Goal: Book appointment/travel/reservation

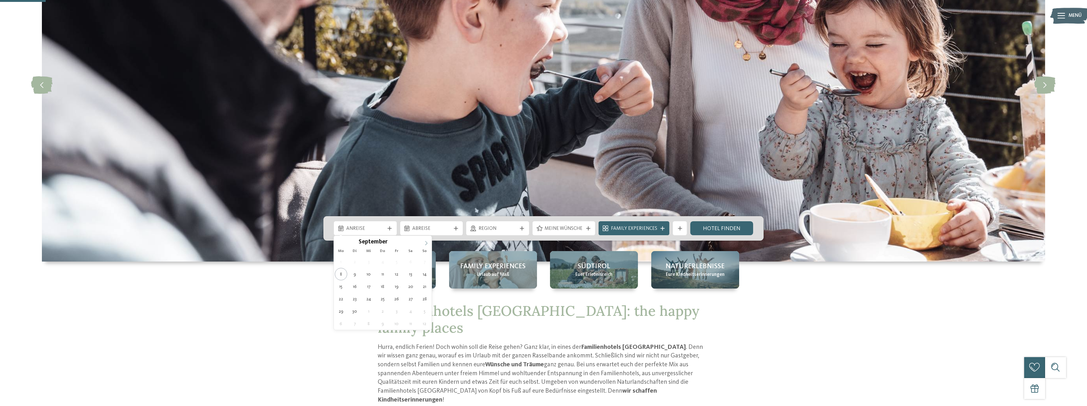
click at [427, 241] on icon at bounding box center [426, 243] width 4 height 4
type div "29.12.2025"
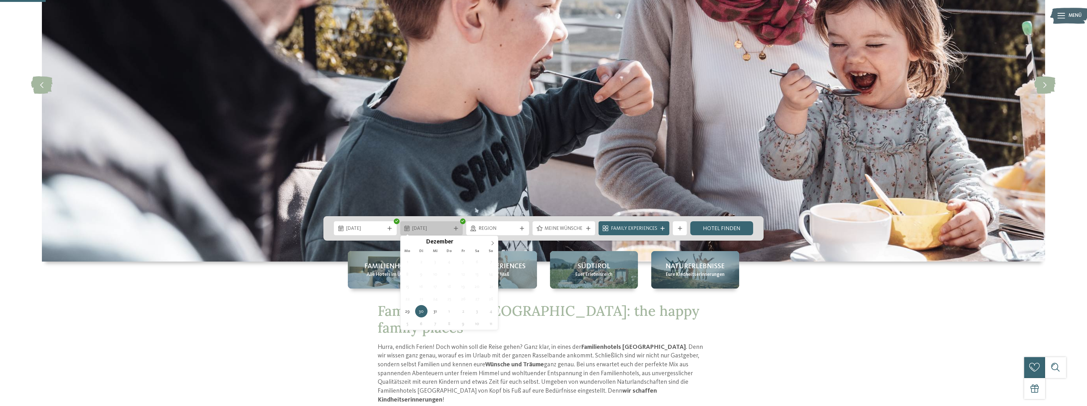
click at [438, 225] on span "30.12.2025" at bounding box center [431, 228] width 38 height 7
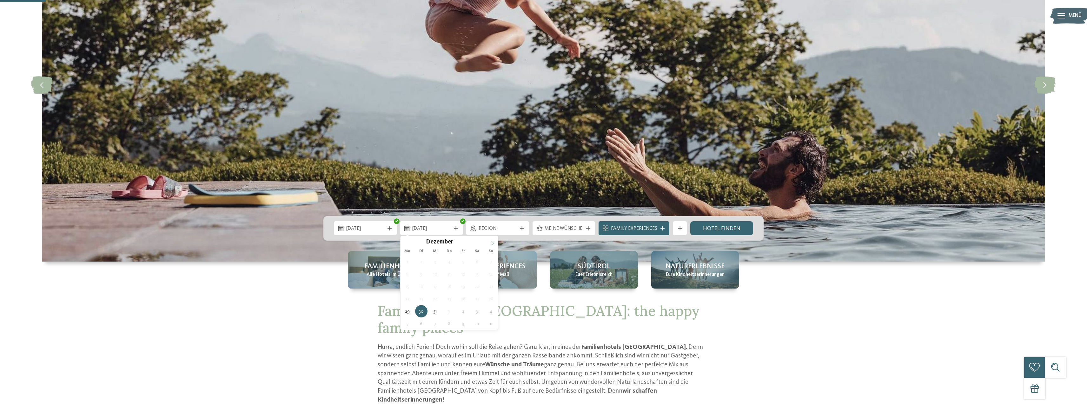
type input "****"
click at [492, 243] on icon at bounding box center [492, 243] width 4 height 4
type div "02.01.2026"
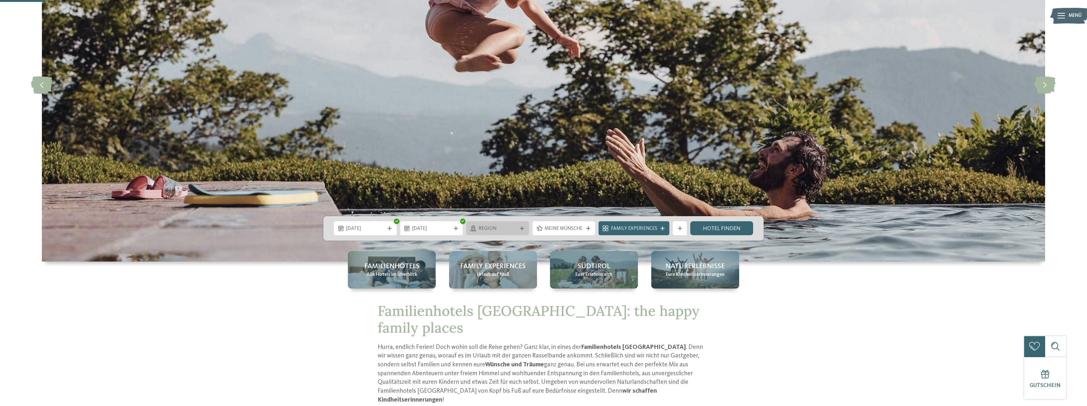
click at [520, 228] on div at bounding box center [522, 228] width 7 height 4
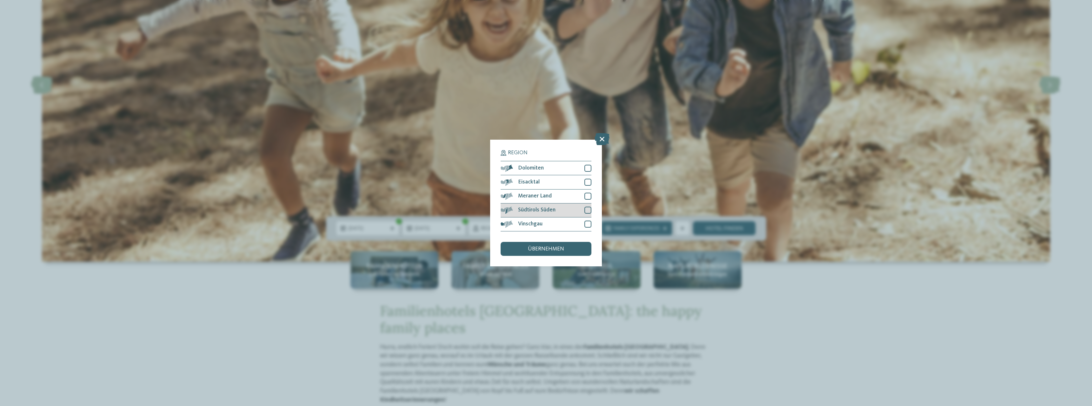
click at [587, 209] on div at bounding box center [587, 210] width 7 height 7
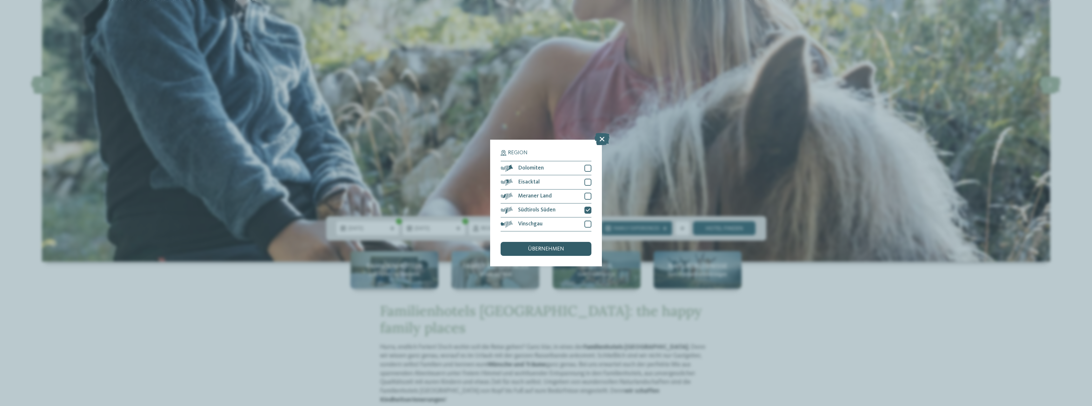
click at [555, 249] on span "übernehmen" at bounding box center [546, 249] width 36 height 6
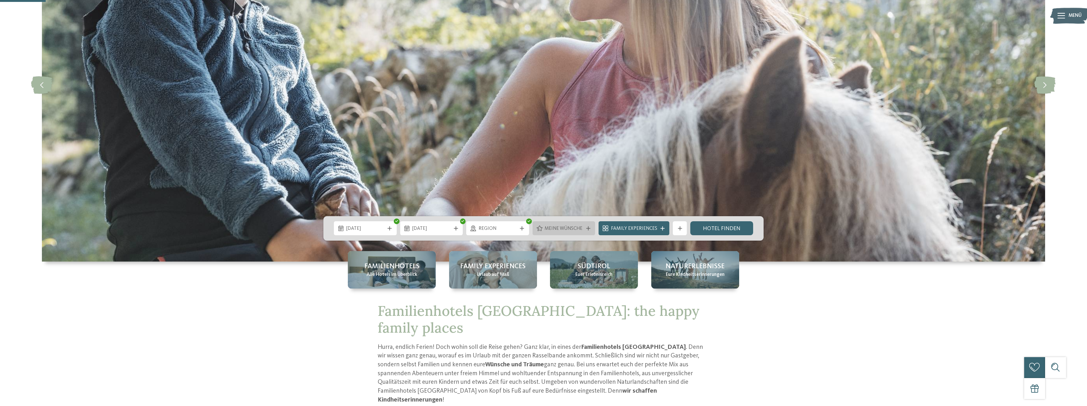
click at [571, 229] on span "Meine Wünsche" at bounding box center [564, 228] width 38 height 7
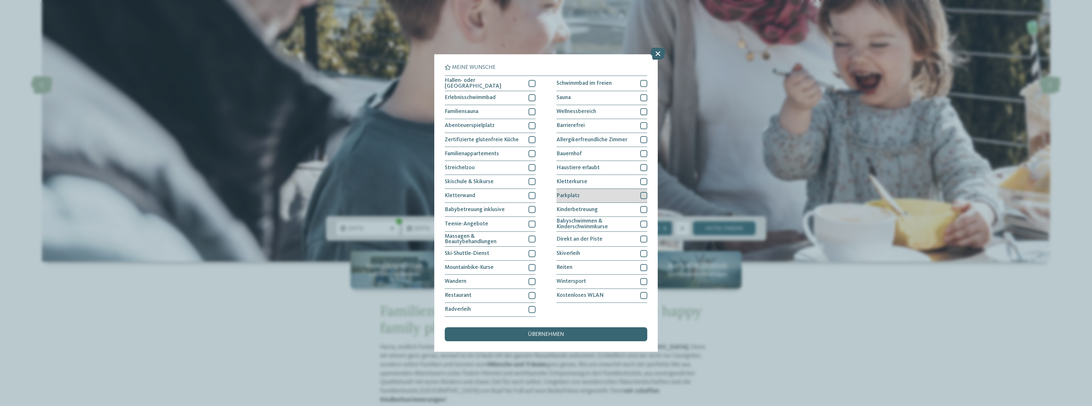
click at [643, 196] on div at bounding box center [643, 195] width 7 height 7
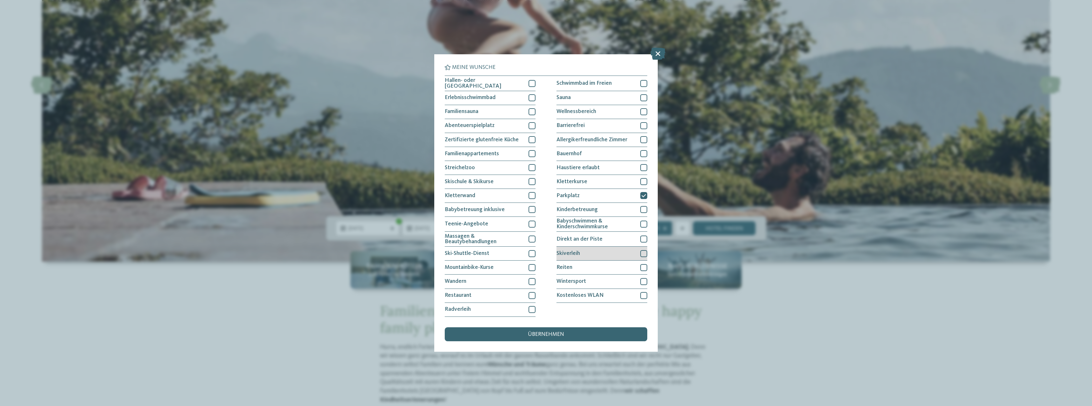
click at [642, 253] on div at bounding box center [643, 253] width 7 height 7
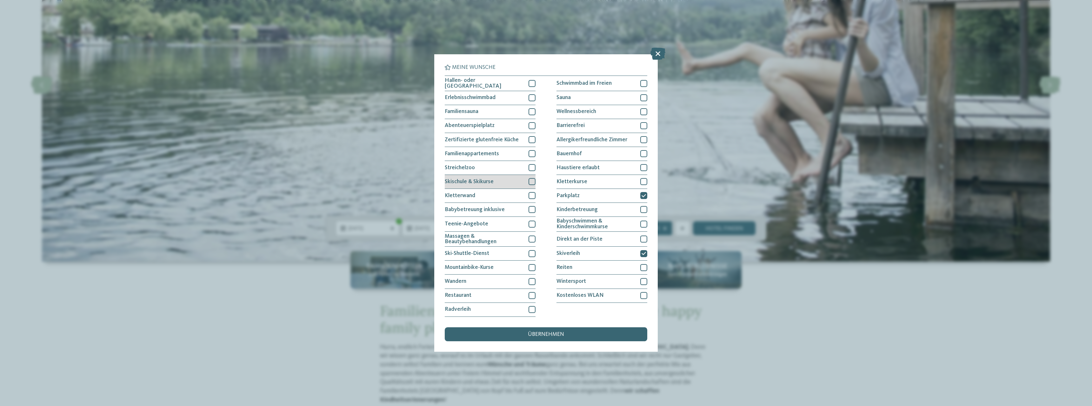
click at [531, 181] on div at bounding box center [532, 181] width 7 height 7
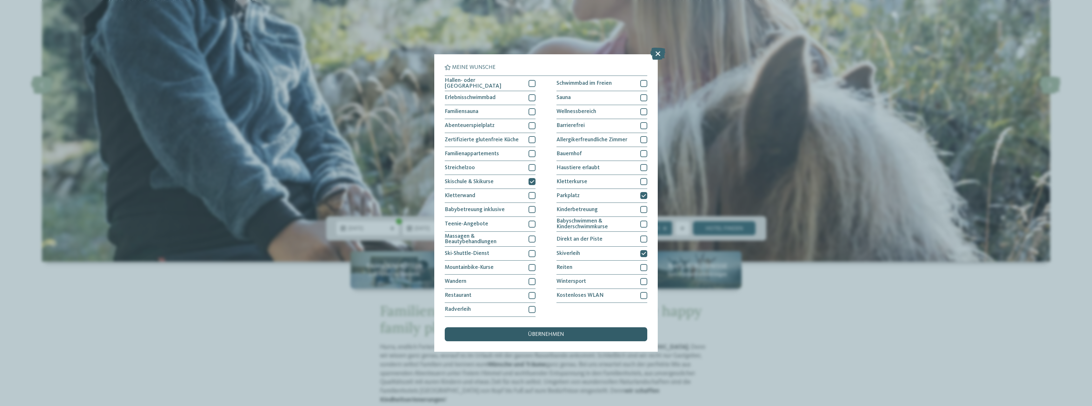
click at [557, 334] on span "übernehmen" at bounding box center [546, 335] width 36 height 6
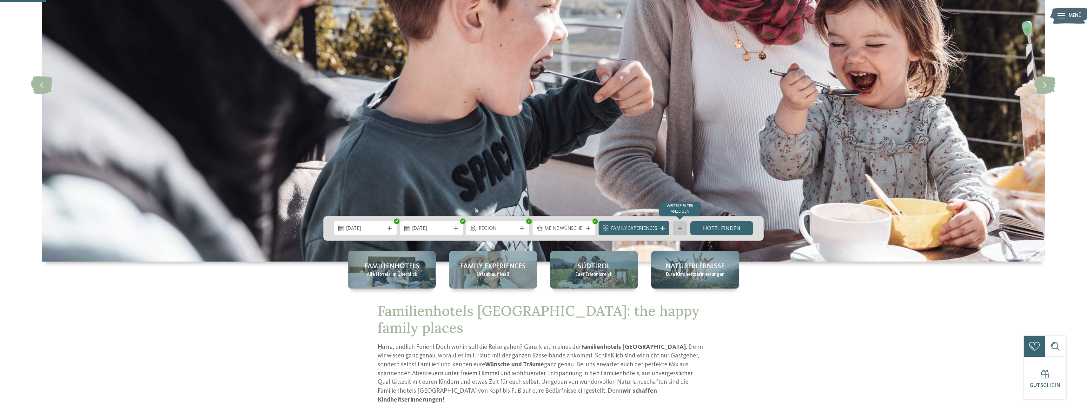
click at [681, 230] on icon at bounding box center [680, 228] width 4 height 4
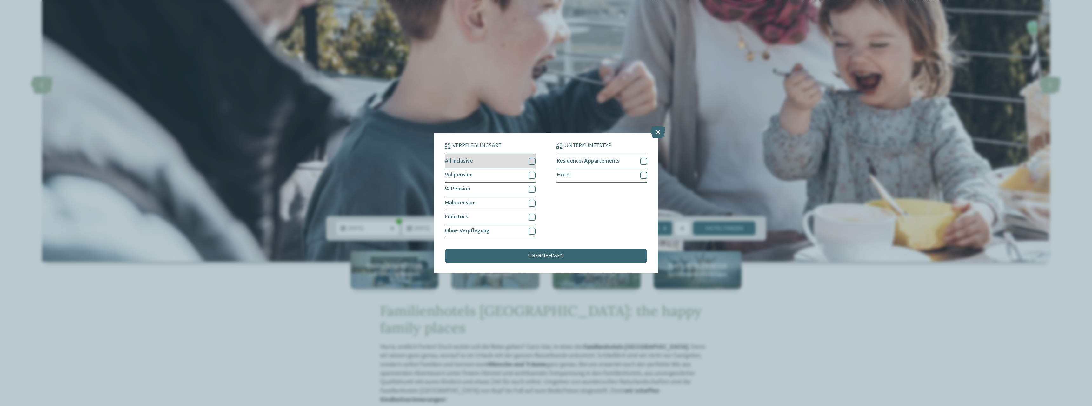
click at [531, 162] on div at bounding box center [532, 161] width 7 height 7
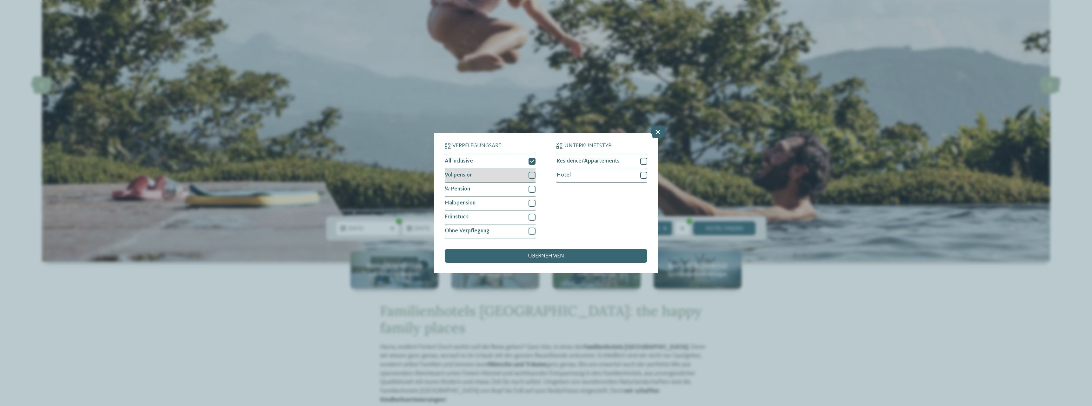
click at [533, 177] on div at bounding box center [532, 175] width 7 height 7
click at [533, 203] on div at bounding box center [532, 203] width 7 height 7
click at [547, 257] on span "übernehmen" at bounding box center [546, 256] width 36 height 6
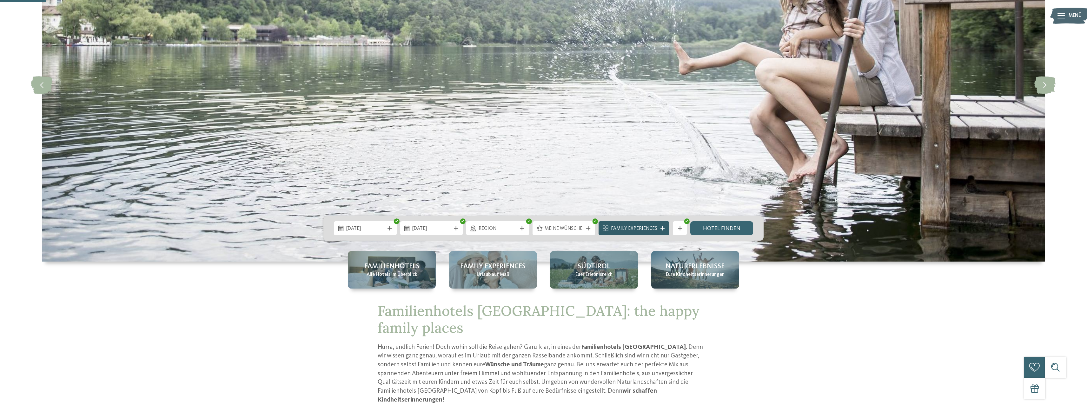
click at [634, 230] on span "Family Experiences" at bounding box center [634, 228] width 46 height 7
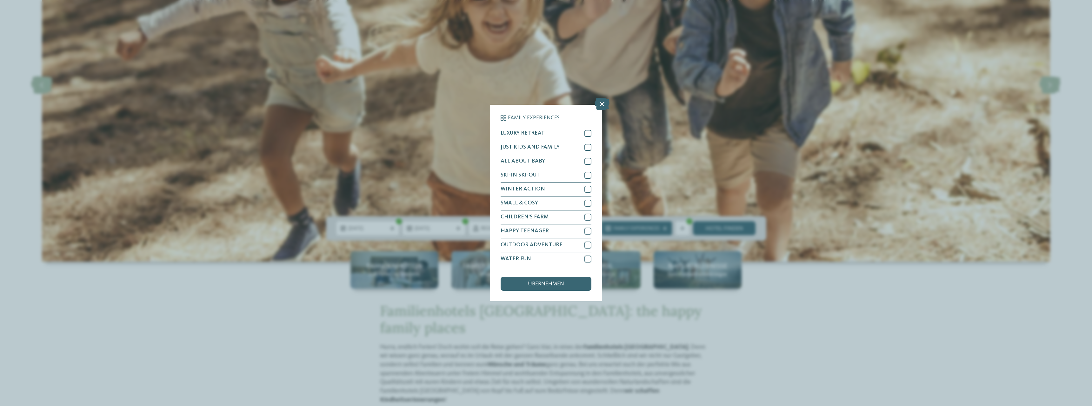
click at [785, 333] on div "Family Experiences LUXURY RETREAT JUST KIDS AND FAMILY" at bounding box center [546, 203] width 1092 height 406
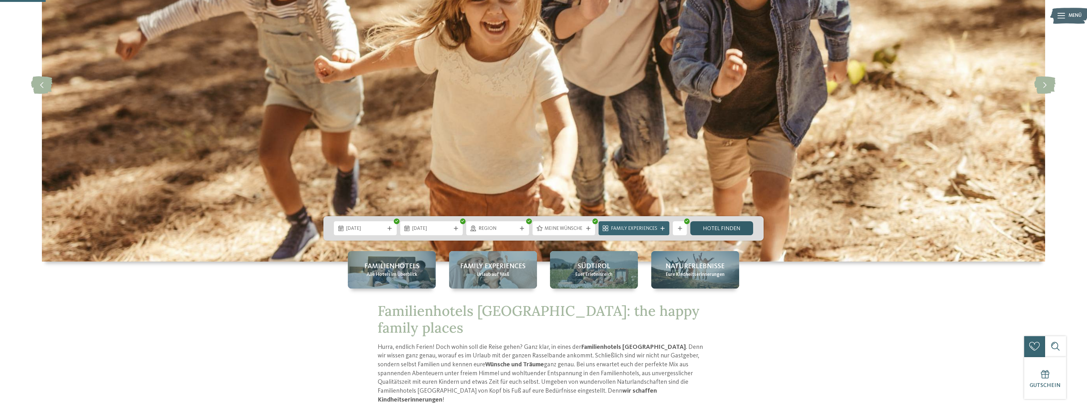
click at [733, 227] on link "Hotel finden" at bounding box center [721, 228] width 63 height 14
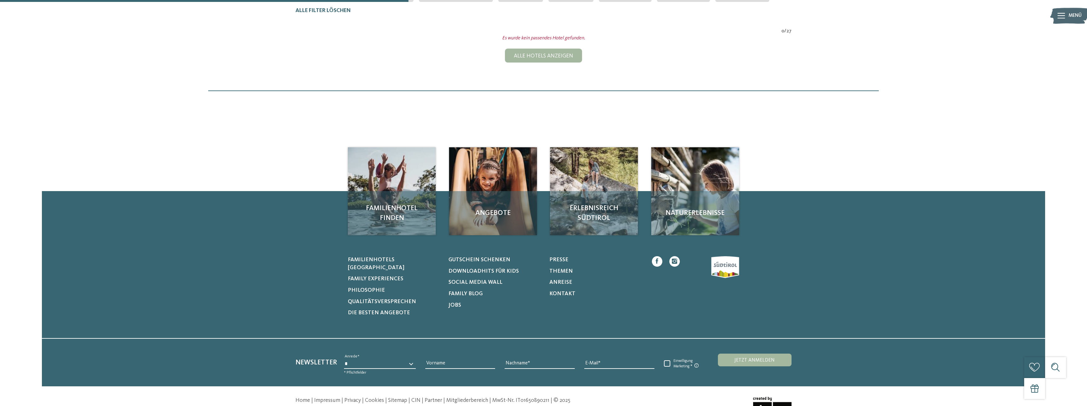
scroll to position [63, 0]
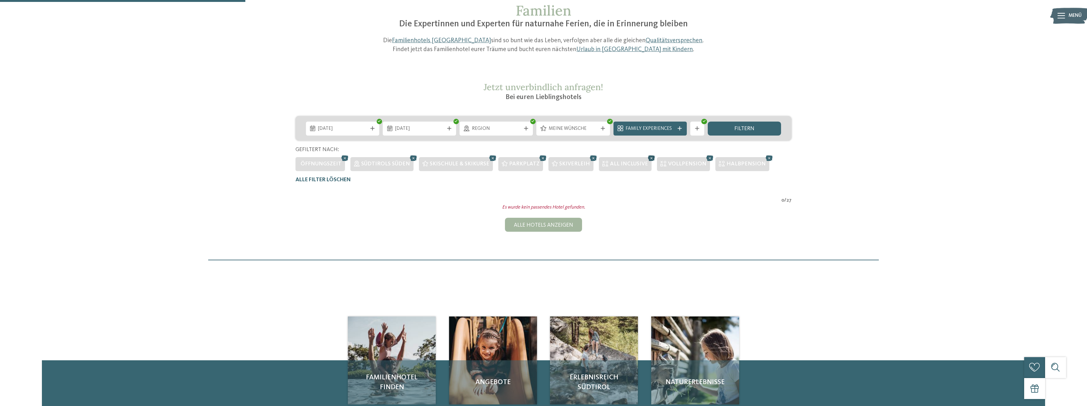
click at [647, 158] on icon at bounding box center [652, 158] width 10 height 9
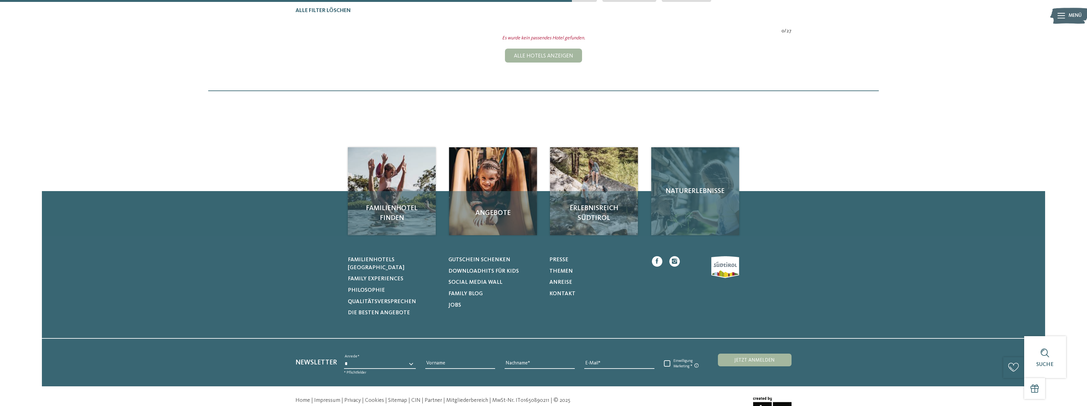
scroll to position [63, 0]
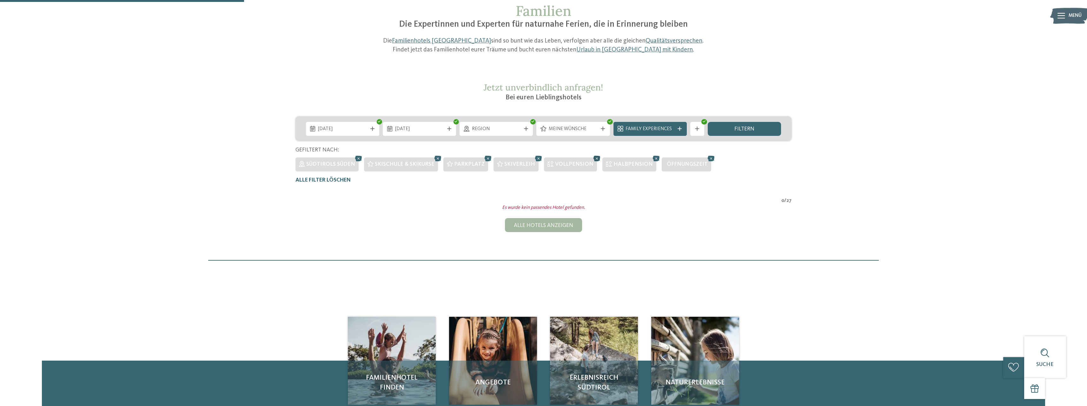
click at [592, 157] on icon at bounding box center [597, 158] width 10 height 9
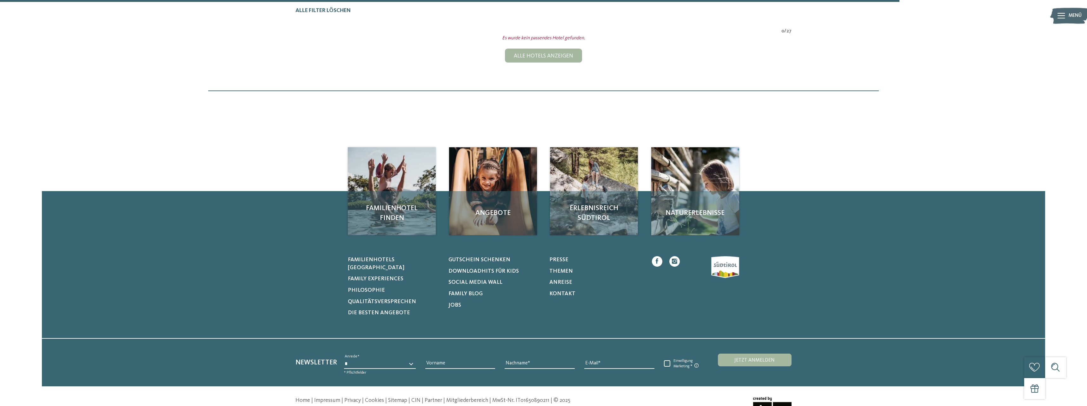
scroll to position [63, 0]
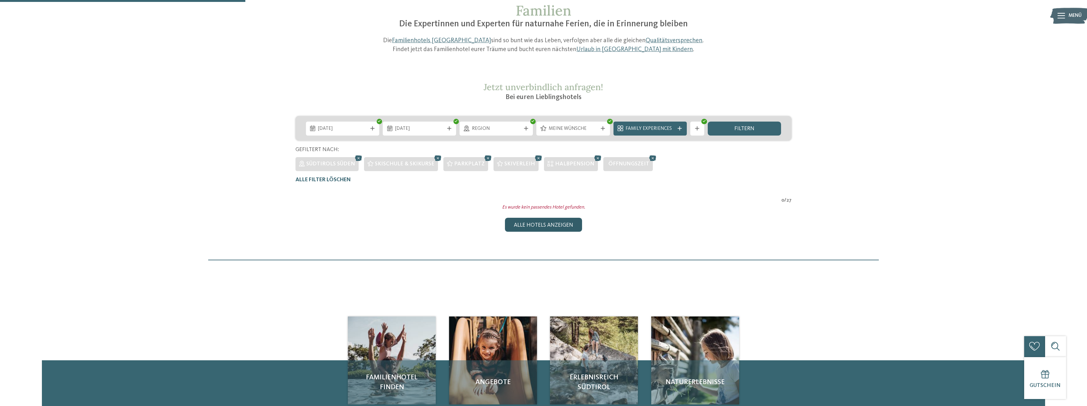
click at [557, 227] on div "Alle Hotels anzeigen" at bounding box center [543, 225] width 77 height 14
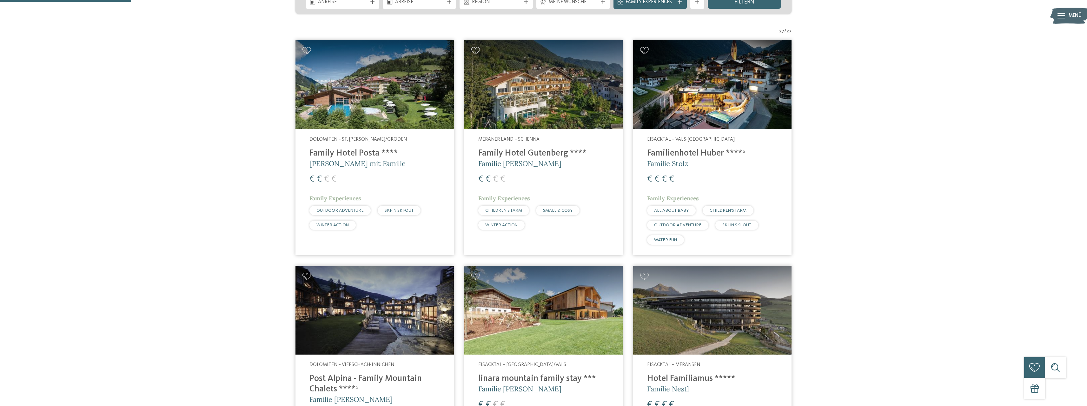
scroll to position [317, 0]
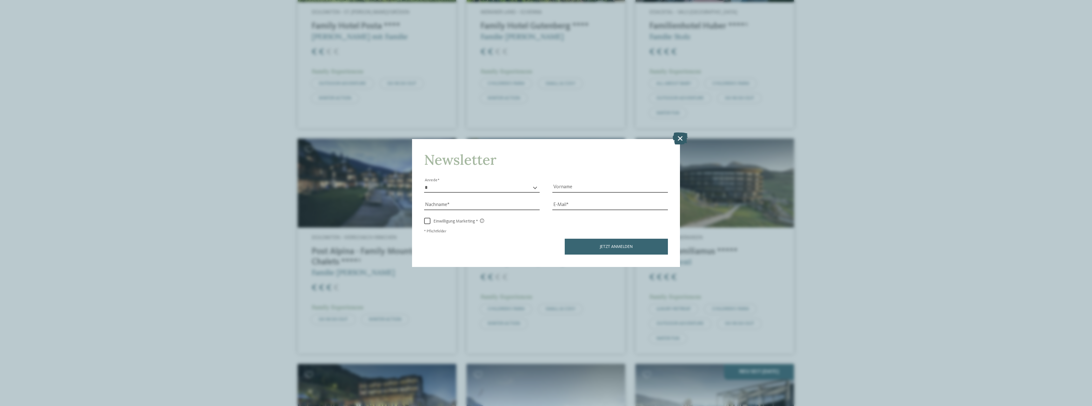
click at [680, 137] on icon at bounding box center [680, 138] width 15 height 12
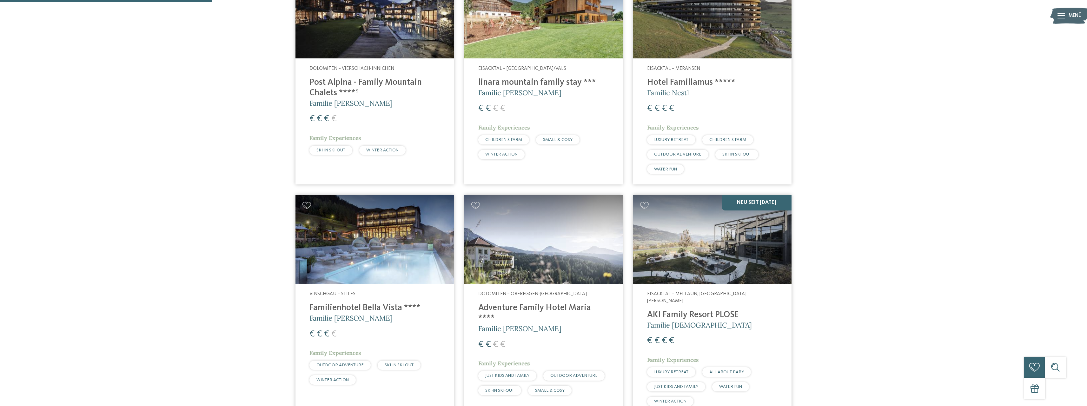
scroll to position [529, 0]
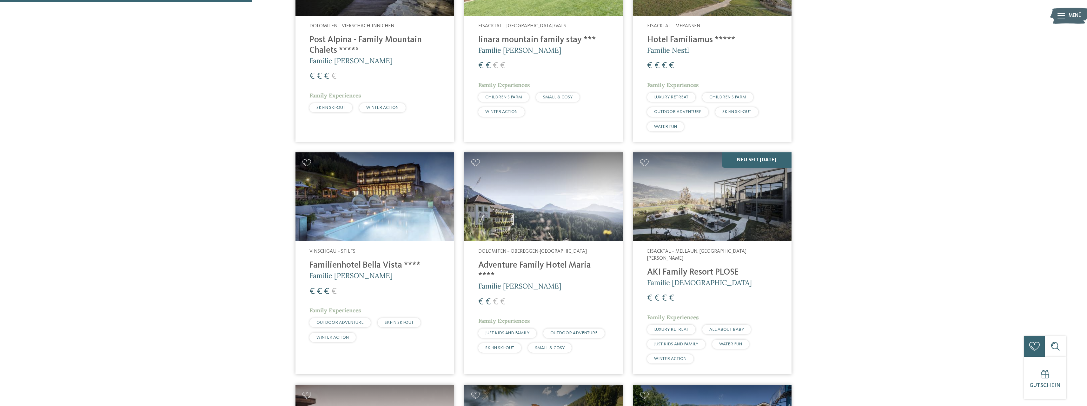
click at [505, 346] on span "SKI-IN SKI-OUT" at bounding box center [499, 348] width 29 height 4
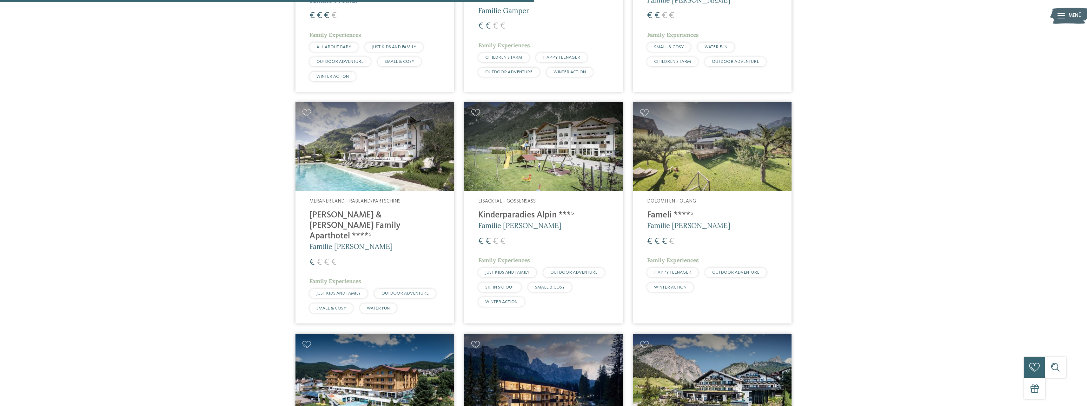
scroll to position [1164, 0]
